Goal: Transaction & Acquisition: Purchase product/service

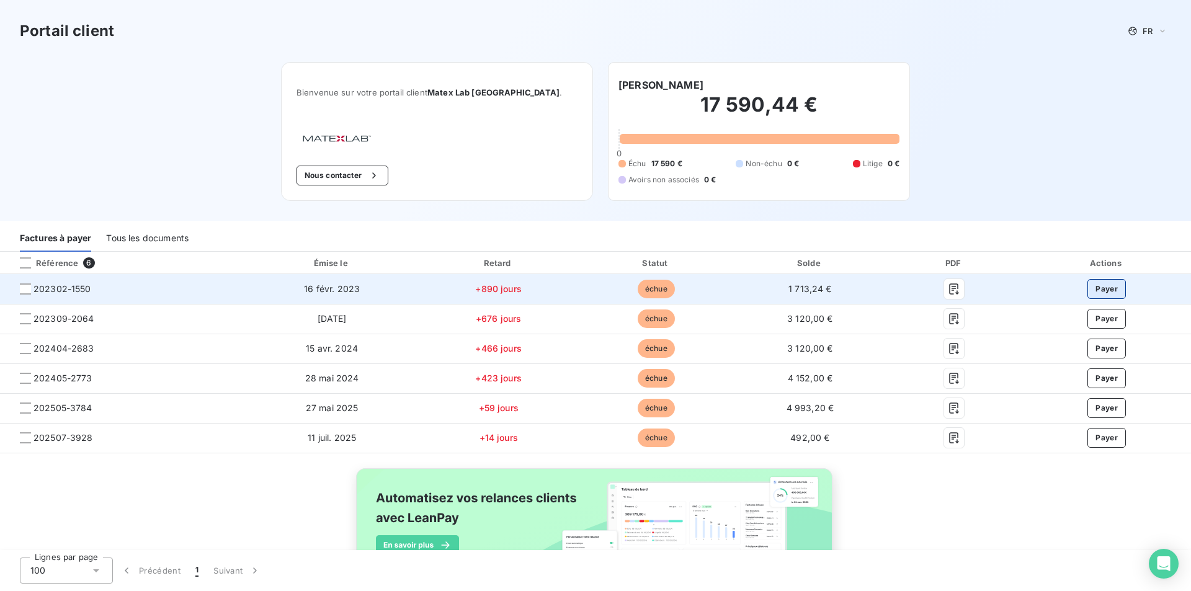
click at [1101, 288] on button "Payer" at bounding box center [1106, 289] width 38 height 20
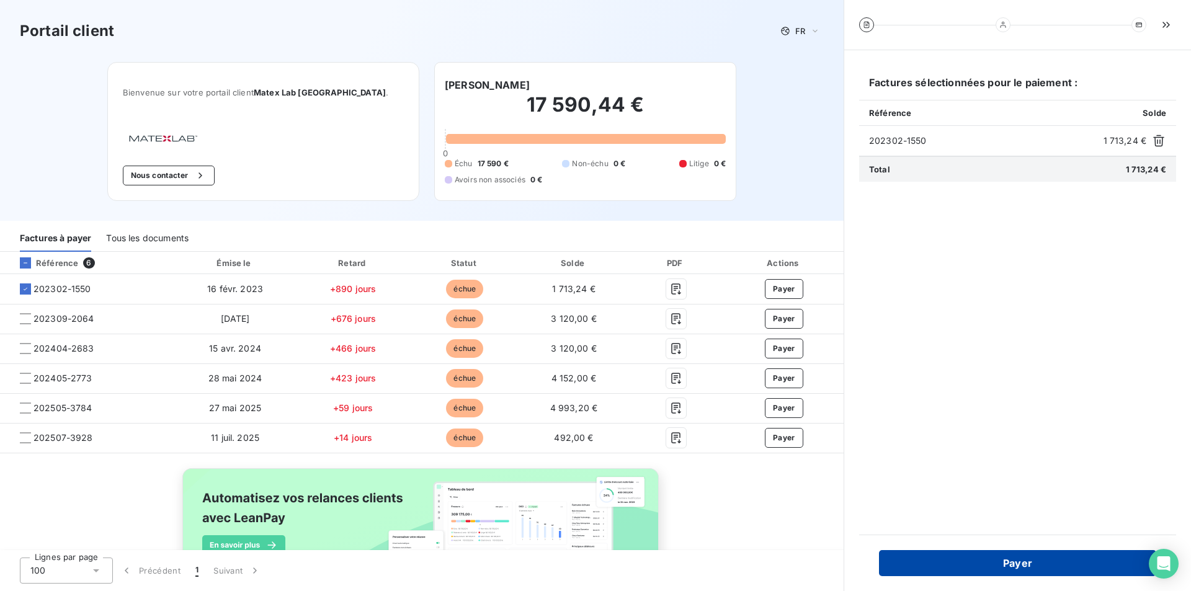
click at [1013, 562] on button "Payer" at bounding box center [1017, 563] width 277 height 26
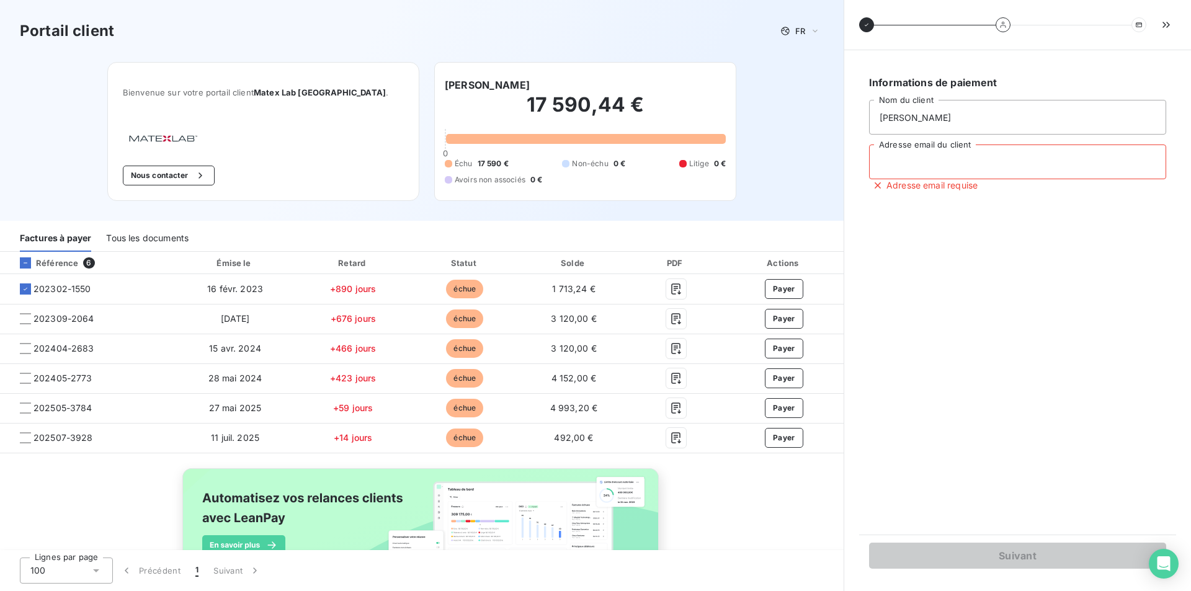
click at [925, 163] on input "Adresse email du client" at bounding box center [1017, 162] width 297 height 35
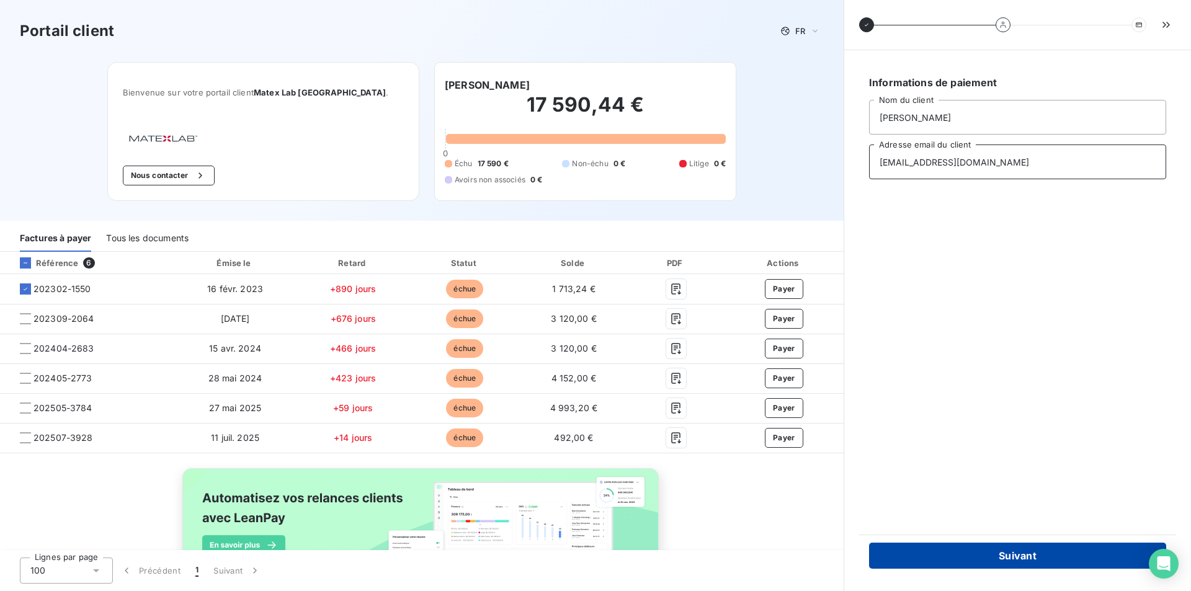
type input "fbs@bfs.com"
click at [931, 561] on button "Suivant" at bounding box center [1017, 556] width 297 height 26
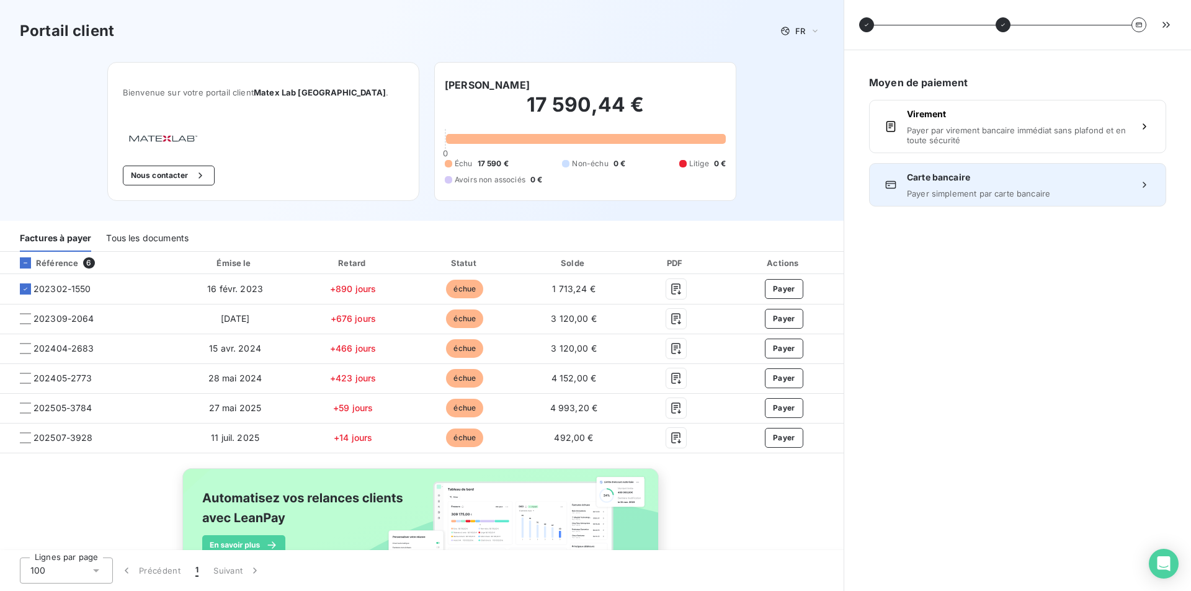
click at [986, 182] on span "Carte bancaire" at bounding box center [1017, 177] width 221 height 12
